Goal: Browse casually: Explore the website without a specific task or goal

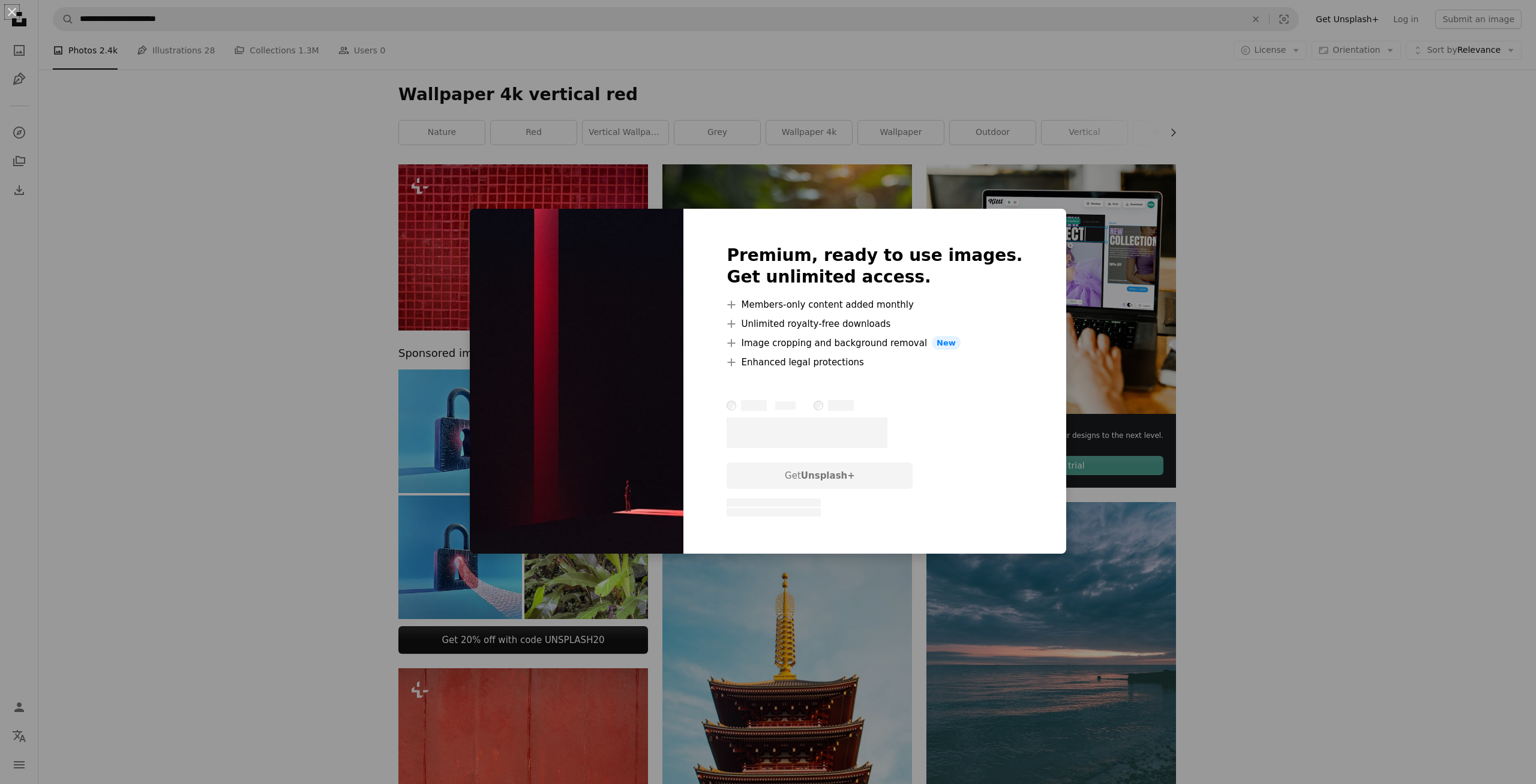
scroll to position [3565, 0]
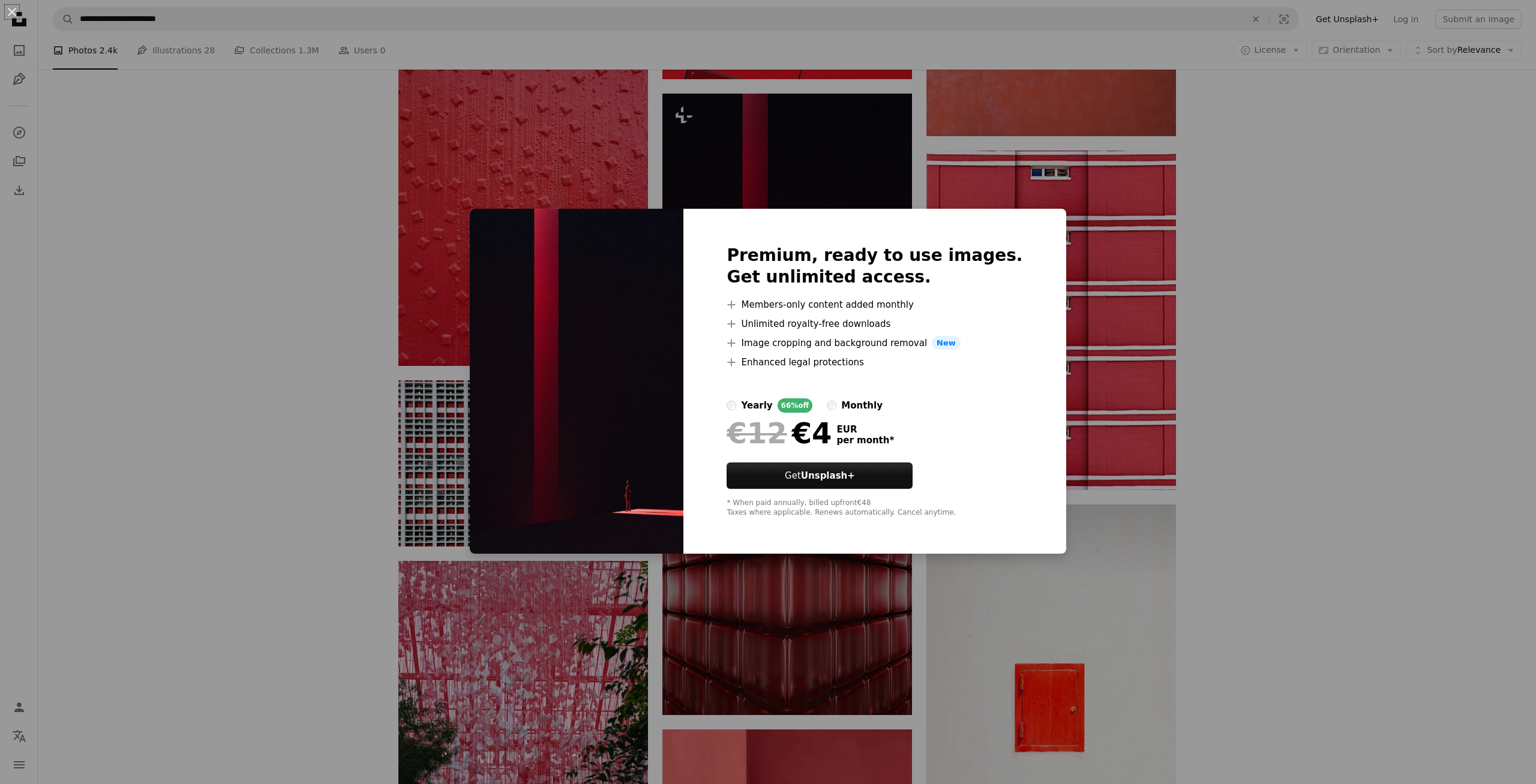
click at [267, 391] on div "An X shape Premium, ready to use images. Get unlimited access. A plus sign Memb…" at bounding box center [768, 392] width 1536 height 784
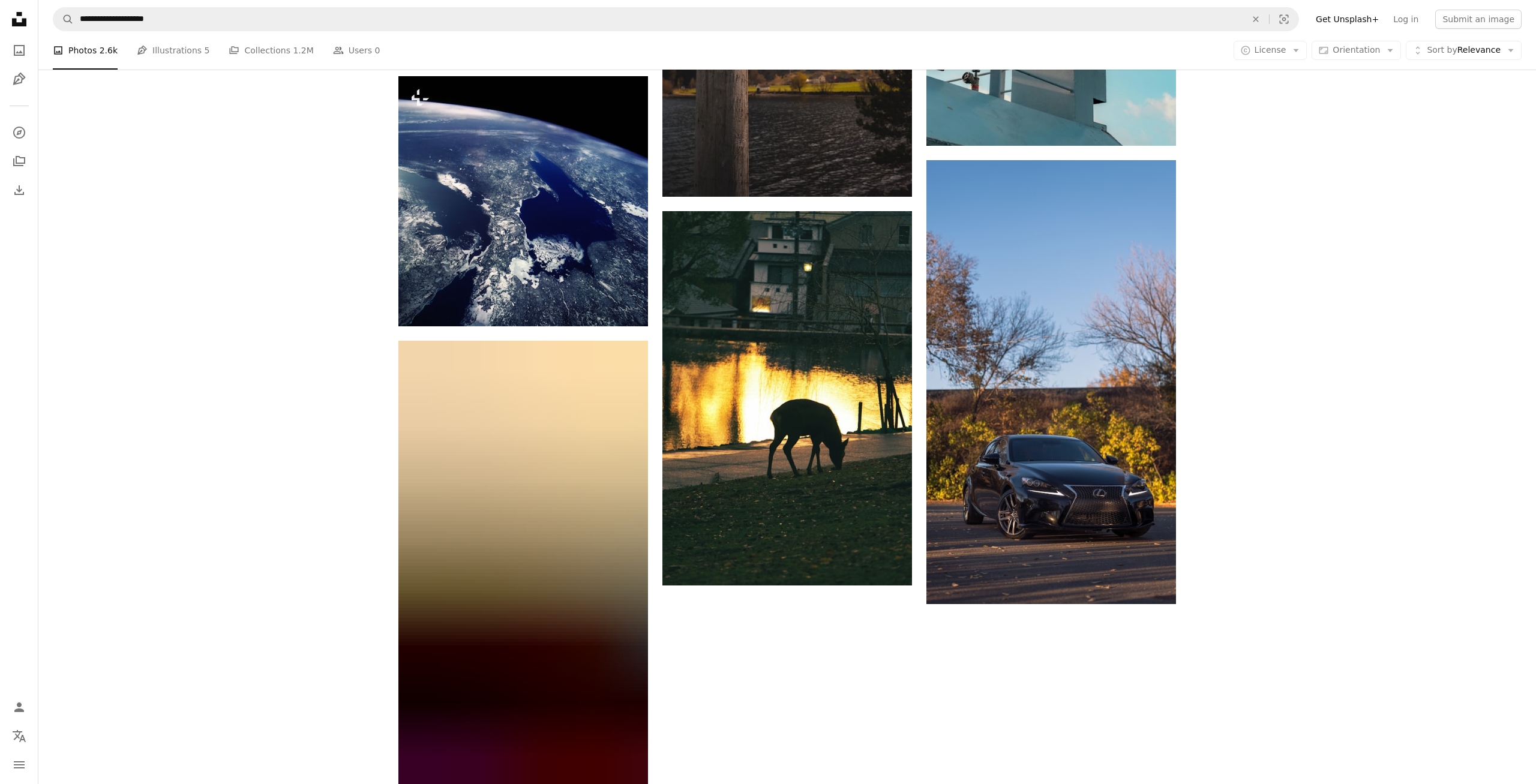
scroll to position [673, 0]
